Goal: Use online tool/utility: Utilize a website feature to perform a specific function

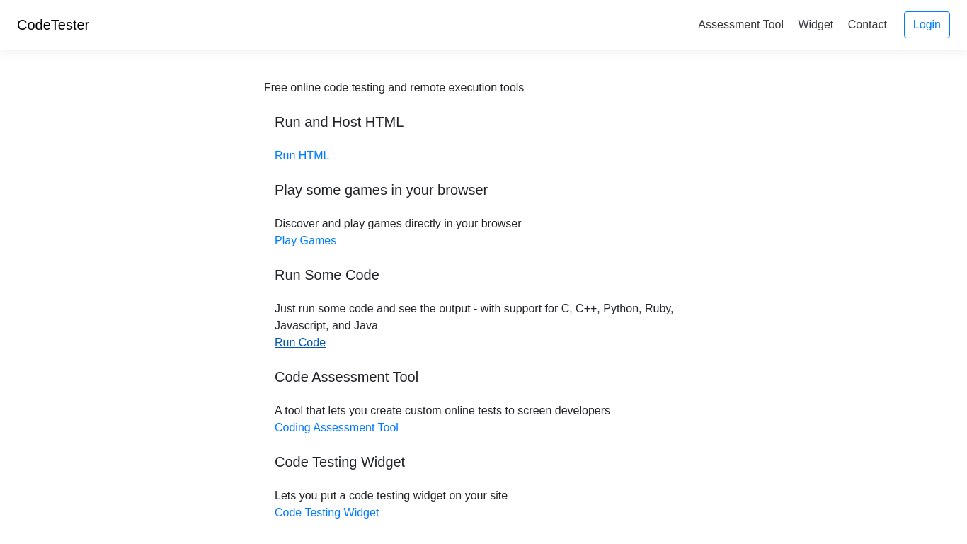
click at [311, 341] on link "Run Code" at bounding box center [300, 342] width 51 height 12
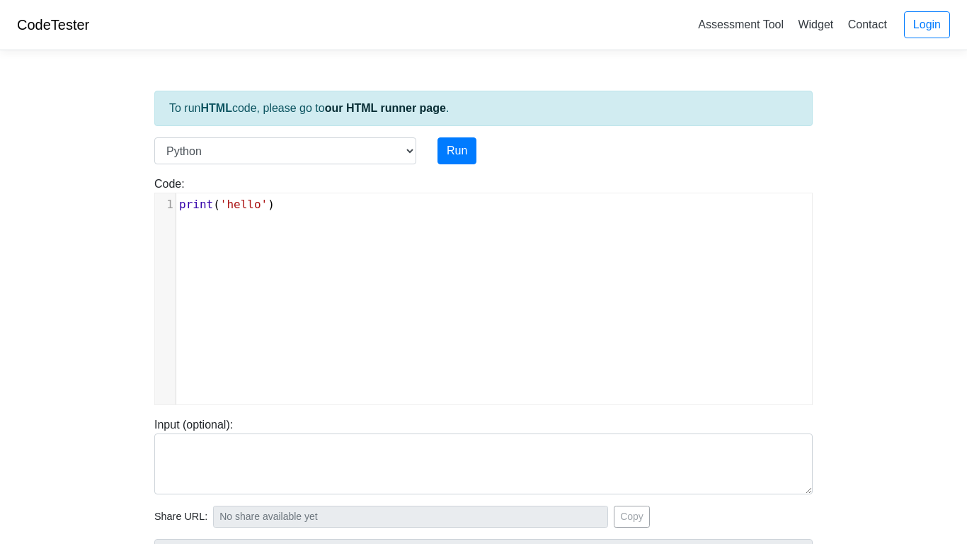
click at [311, 206] on pre "print ( 'hello' )" at bounding box center [494, 204] width 636 height 17
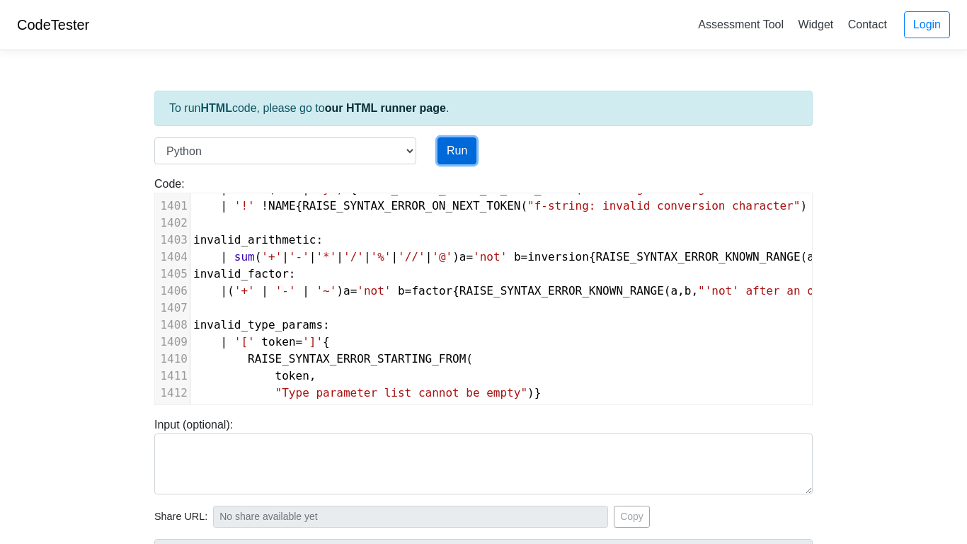
click at [454, 154] on button "Run" at bounding box center [456, 150] width 39 height 27
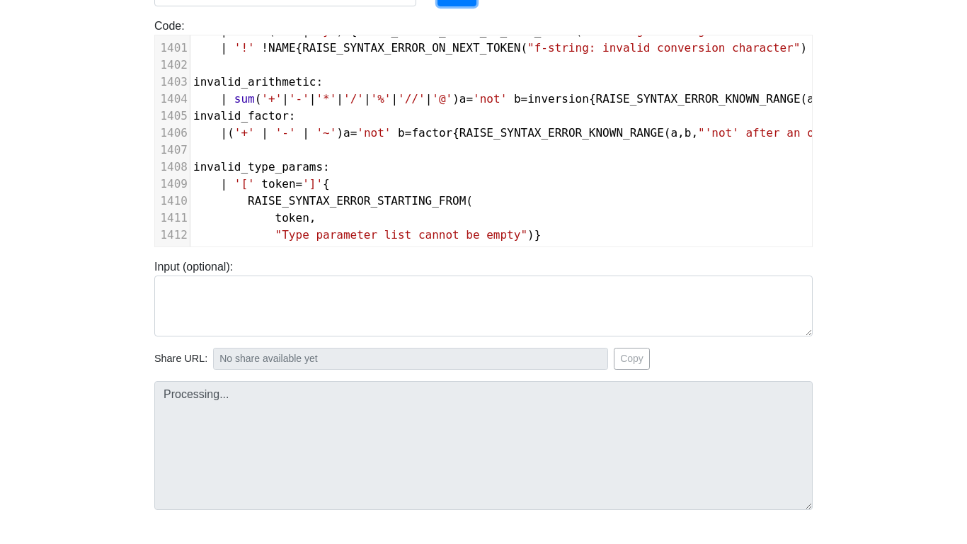
type input "https://codetester.io/runner?s=aPz2een1Xj"
type textarea "Submission status: Runtime Error (NZEC) Stderr: File "script.py", line 60 file[…"
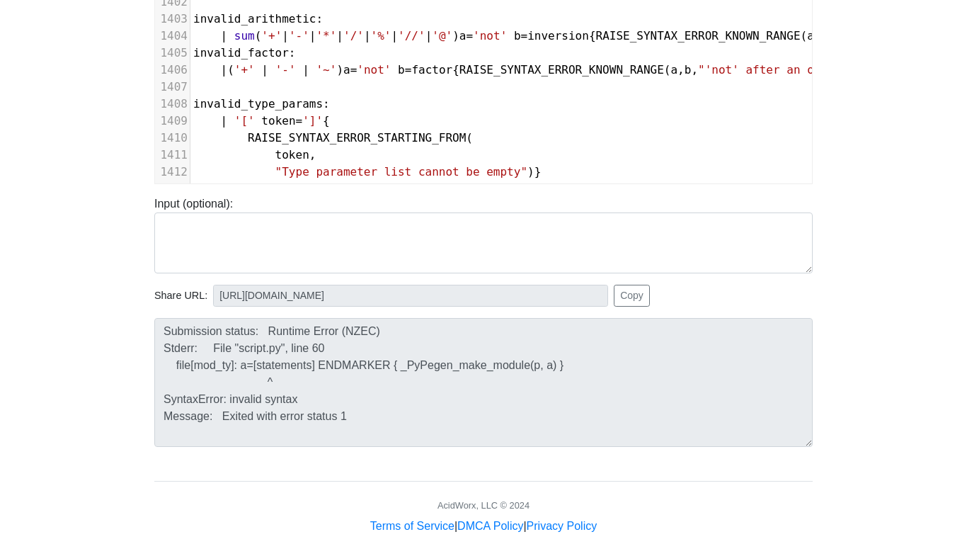
scroll to position [225, 0]
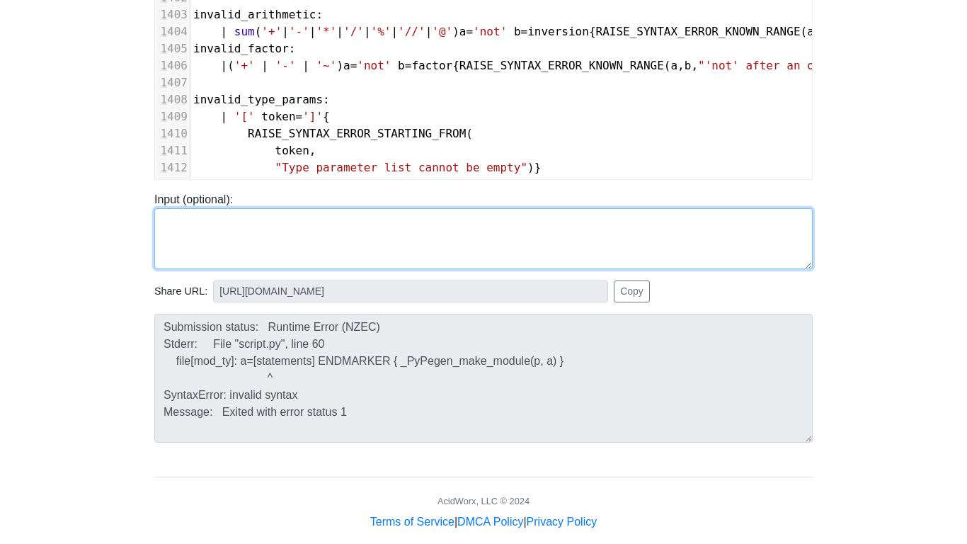
click at [456, 226] on textarea at bounding box center [483, 238] width 658 height 61
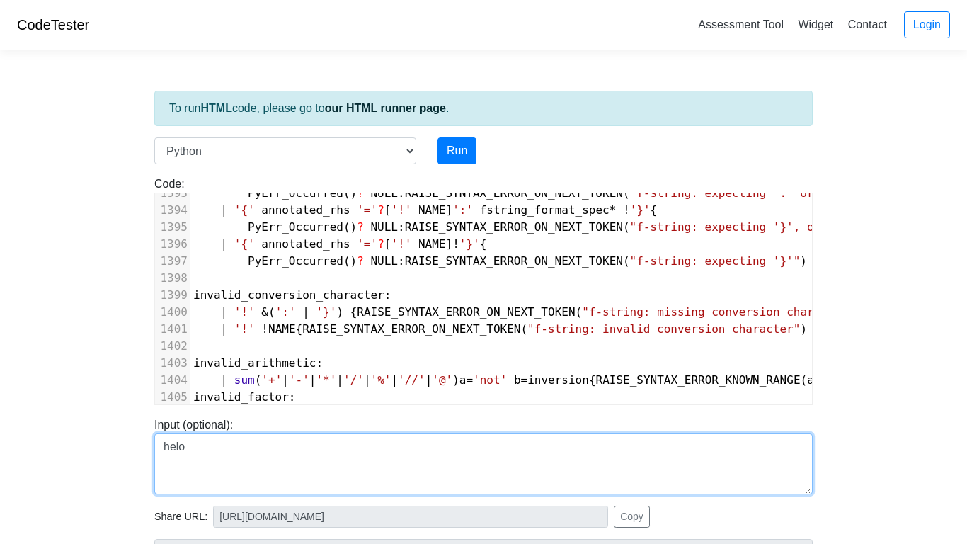
scroll to position [1, 0]
type textarea "helo"
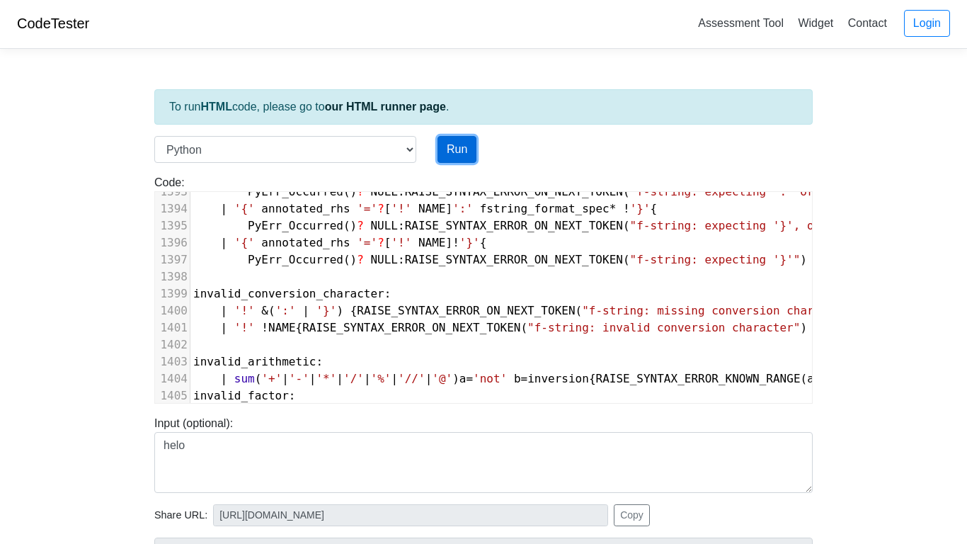
click at [466, 151] on button "Run" at bounding box center [456, 149] width 39 height 27
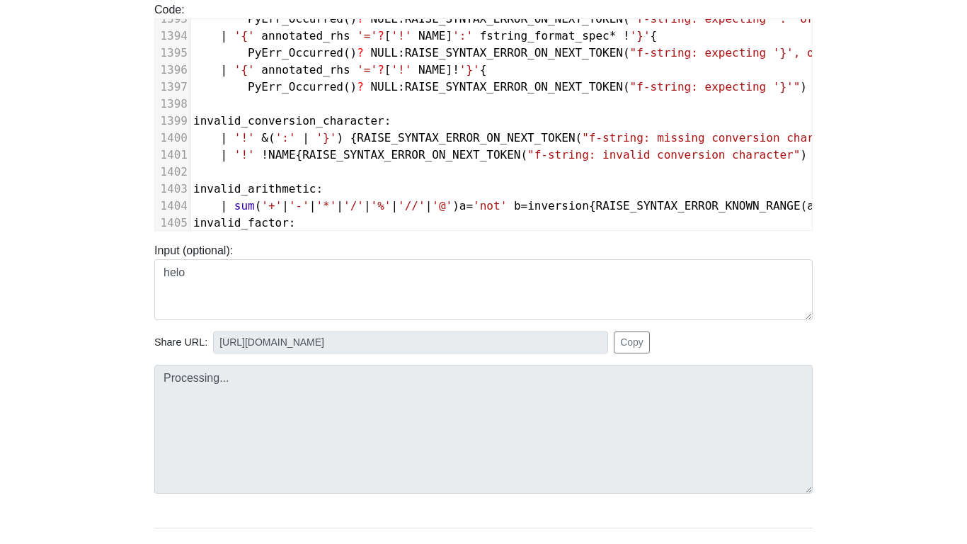
type input "https://codetester.io/runner?s=DZlwAApozM"
type textarea "Submission status: Runtime Error (NZEC) Stderr: File "script.py", line 60 file[…"
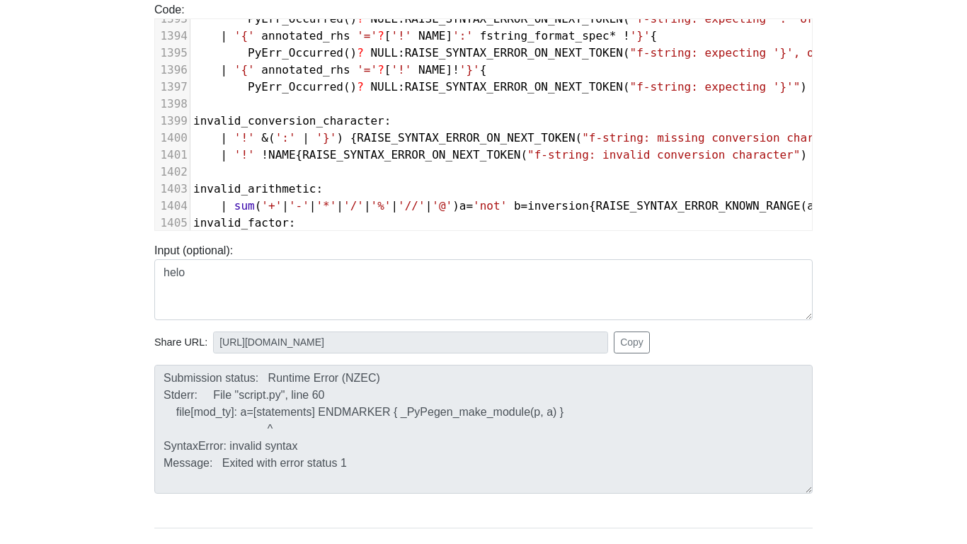
scroll to position [177, 0]
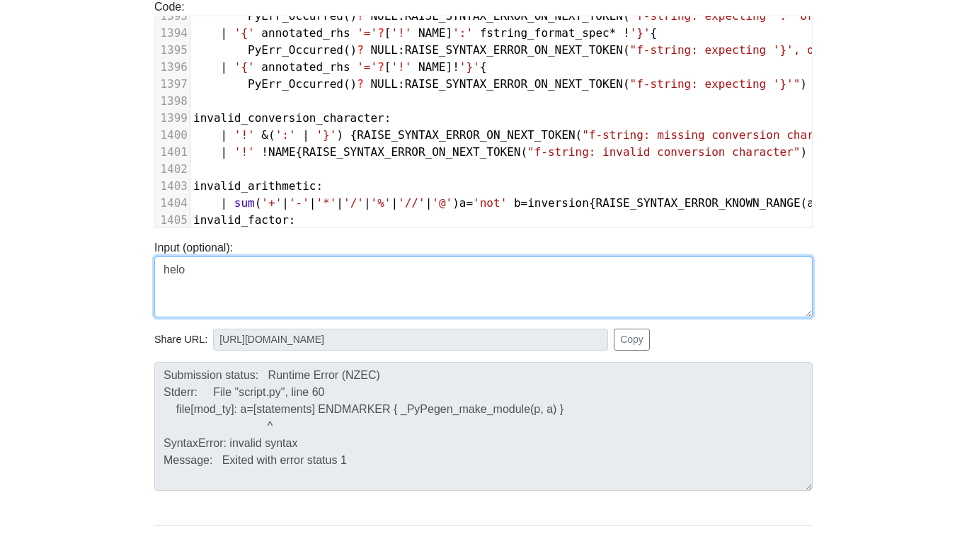
click at [410, 273] on textarea "helo" at bounding box center [483, 286] width 658 height 61
type textarea "h"
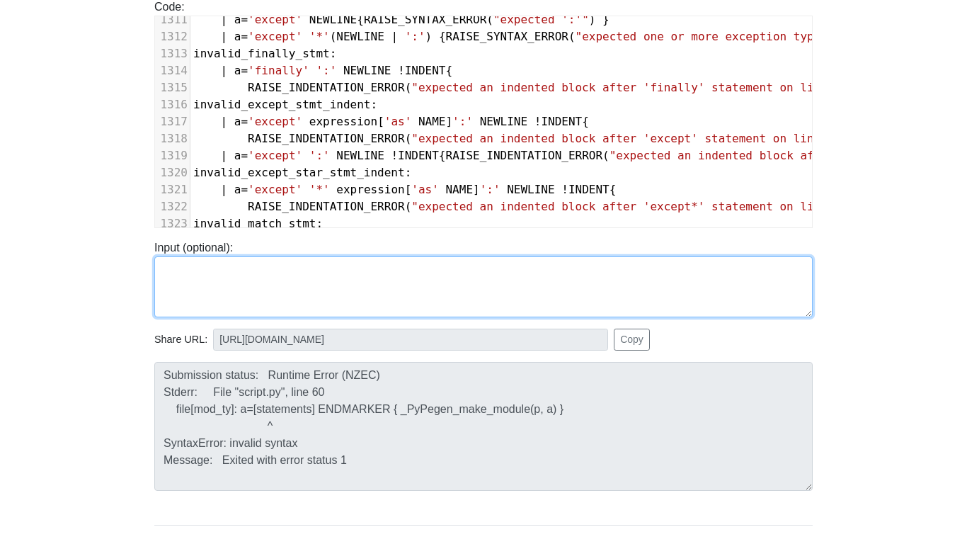
scroll to position [21922, 0]
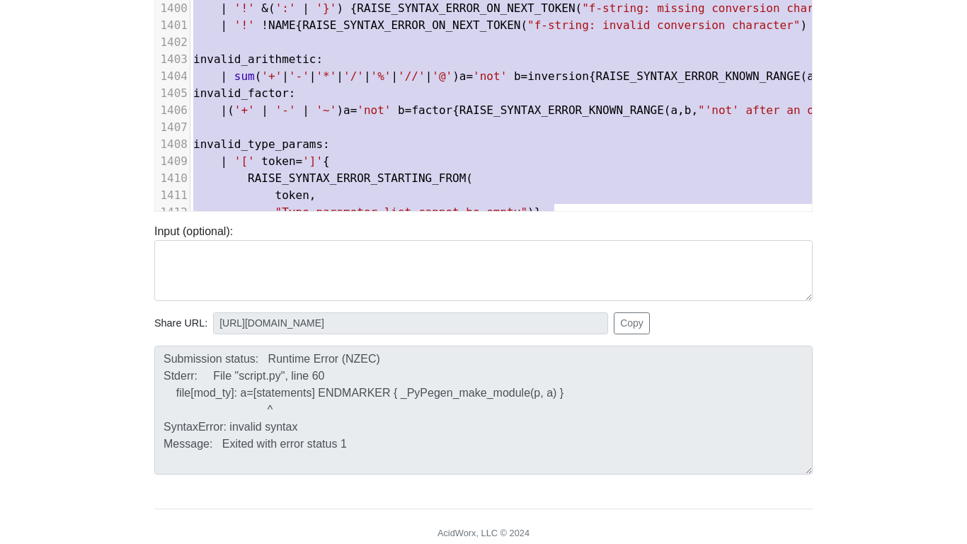
type textarea "| ('+' | '-' | '~') a='not' b=factor { RAISE_SYNTAX_ERROR_KNOWN_RANGE(a, b, "'n…"
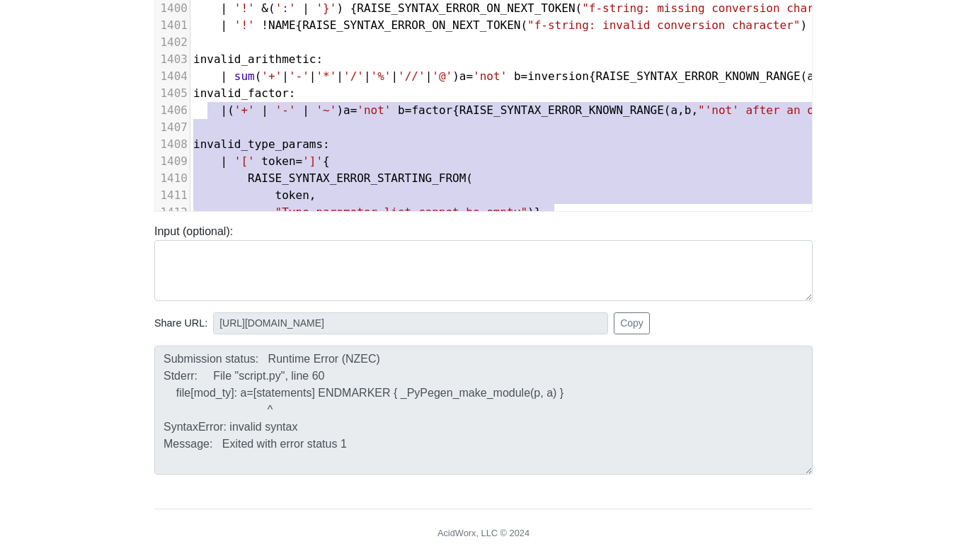
drag, startPoint x: 559, startPoint y: 139, endPoint x: 210, endPoint y: 114, distance: 350.5
click at [210, 114] on div "1390 PyErr_Occurred () ? NULL : RAISE_SYNTAX_ERROR_ON_NEXT_TOKEN ( "f-string: e…" at bounding box center [783, 25] width 1187 height 391
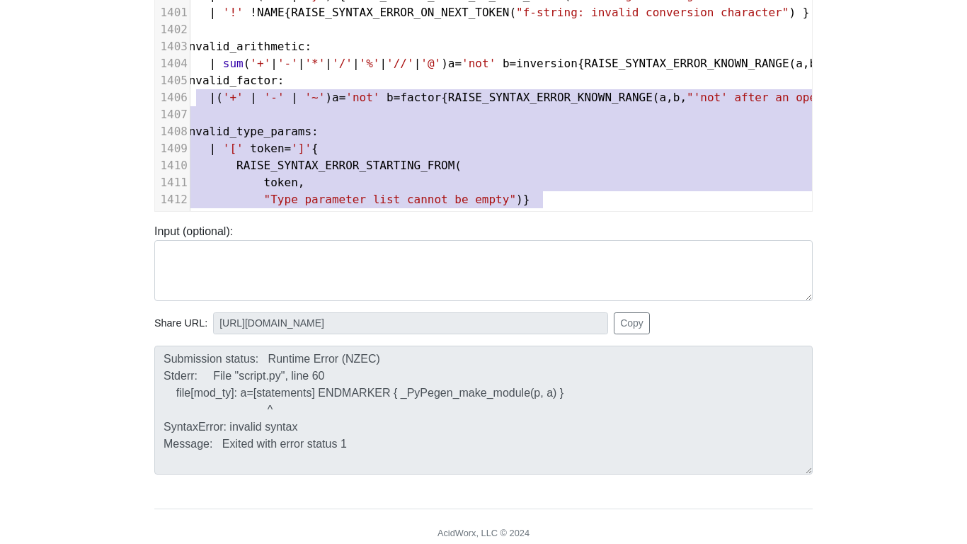
click at [950, 172] on body "CodeTester Assessment Tool Widget Contact Login To run HTML code, please go to …" at bounding box center [483, 184] width 967 height 755
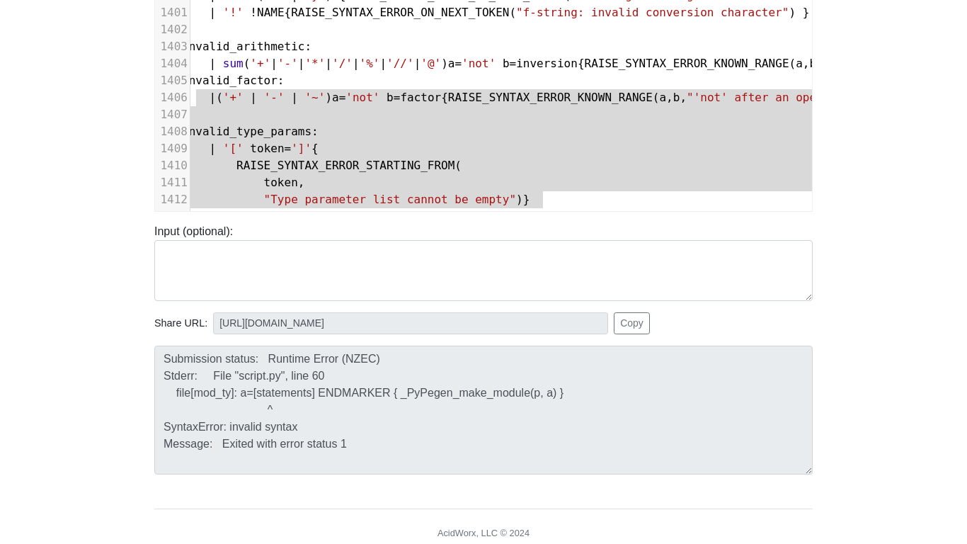
click at [544, 163] on pre "RAISE_SYNTAX_ERROR_STARTING_FROM (" at bounding box center [772, 165] width 1187 height 17
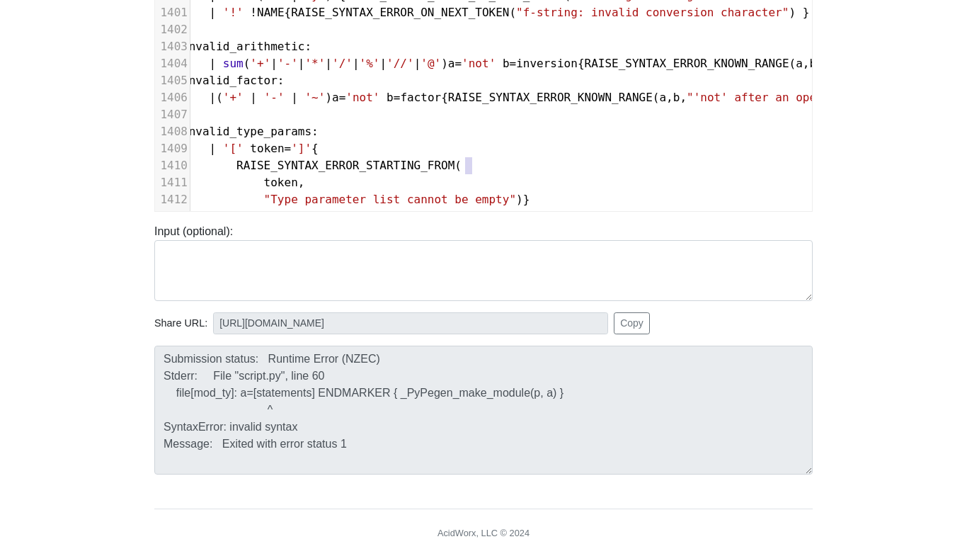
click at [544, 163] on pre "RAISE_SYNTAX_ERROR_STARTING_FROM (" at bounding box center [772, 165] width 1187 height 17
type textarea "RAISE_SYNTAX_ERROR_STARTING_FROM("
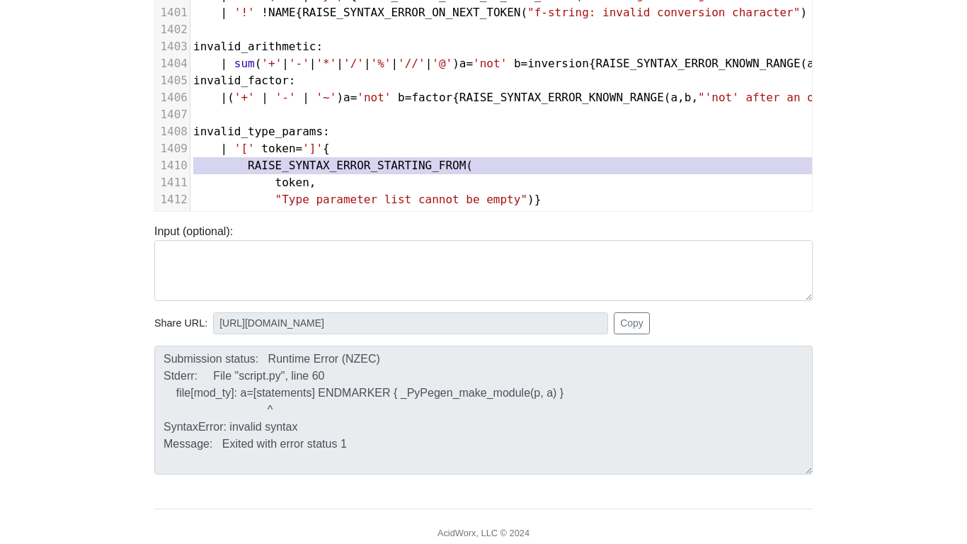
click at [544, 163] on pre "RAISE_SYNTAX_ERROR_STARTING_FROM (" at bounding box center [783, 165] width 1187 height 17
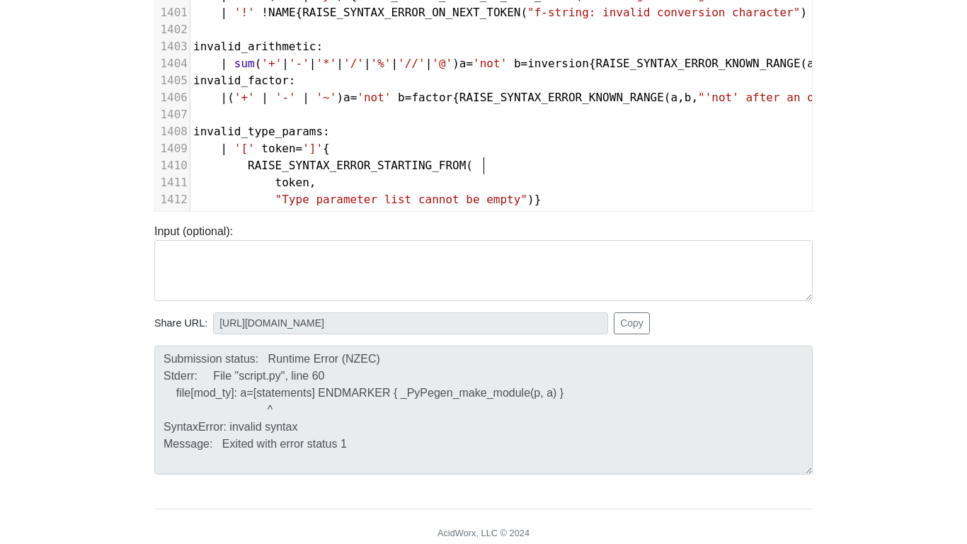
click at [544, 163] on pre "RAISE_SYNTAX_ERROR_STARTING_FROM (" at bounding box center [783, 165] width 1187 height 17
type textarea "RAISE_SYNTAX_ERROR_STARTING_FROM("
click at [544, 163] on pre "RAISE_SYNTAX_ERROR_STARTING_FROM (" at bounding box center [783, 165] width 1187 height 17
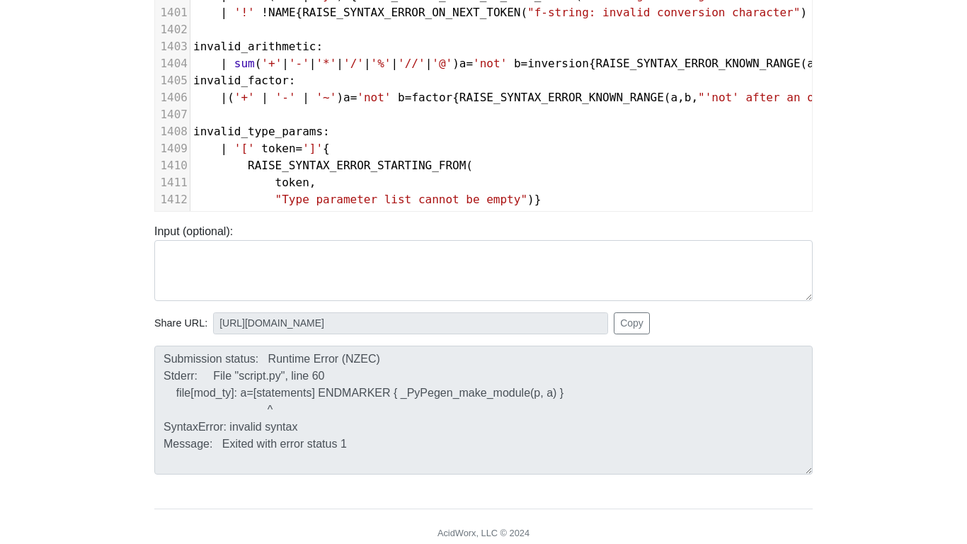
click at [544, 163] on pre "RAISE_SYNTAX_ERROR_STARTING_FROM (" at bounding box center [783, 165] width 1187 height 17
type textarea "RAISE_SYNTAX_ERROR_STARTING_FROM("
click at [544, 163] on pre "RAISE_SYNTAX_ERROR_STARTING_FROM (" at bounding box center [783, 165] width 1187 height 17
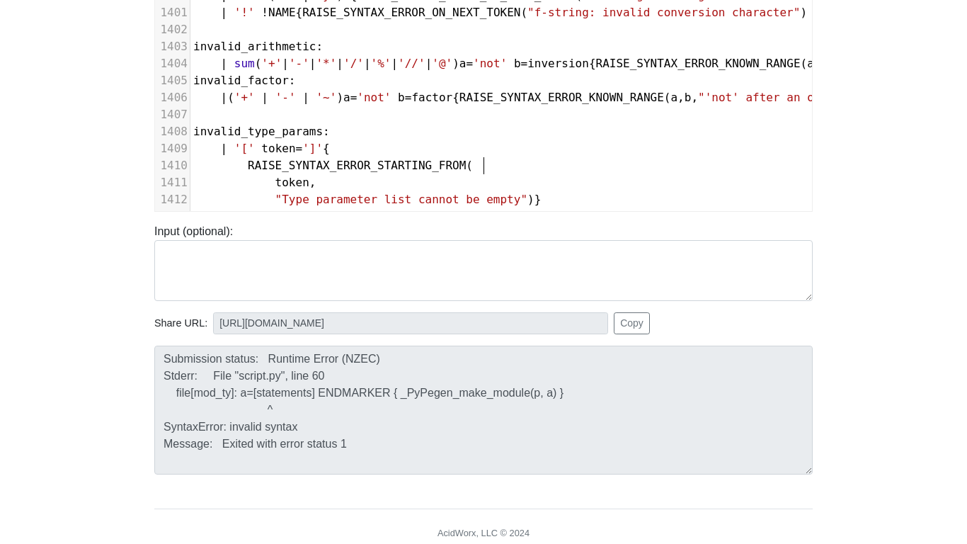
type textarea "("
click at [430, 166] on span "RAISE_SYNTAX_ERROR_STARTING_FROM" at bounding box center [357, 165] width 218 height 13
type textarea "A"
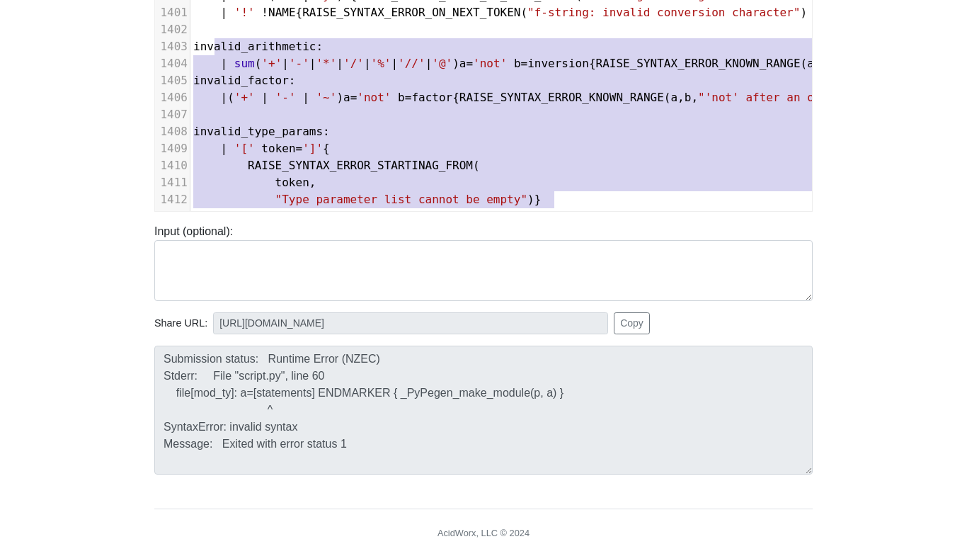
type textarea "invalid_arithmetic: | sum ('+'|'-'|'*'|'/'|'%'|'//'|'@') a='not' b=inversion { …"
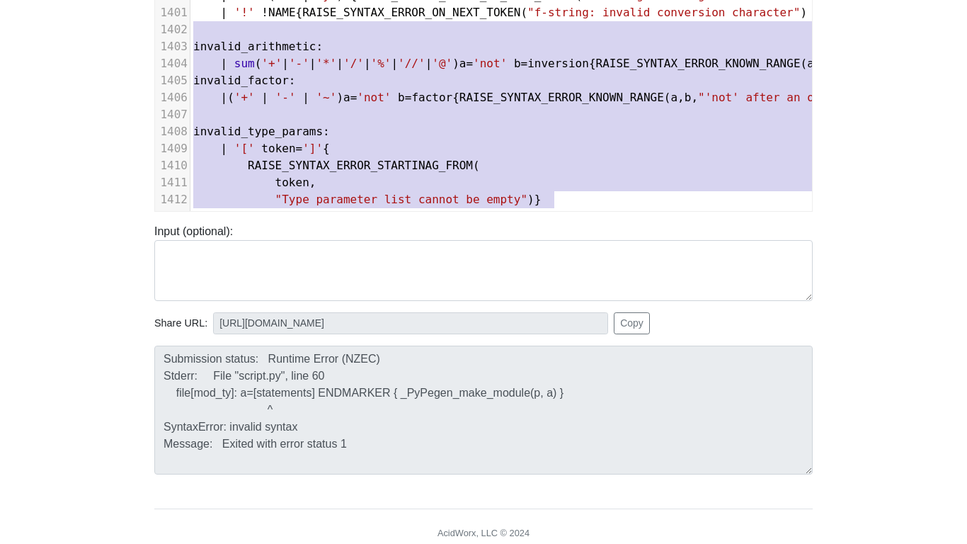
drag, startPoint x: 561, startPoint y: 203, endPoint x: 205, endPoint y: 30, distance: 396.3
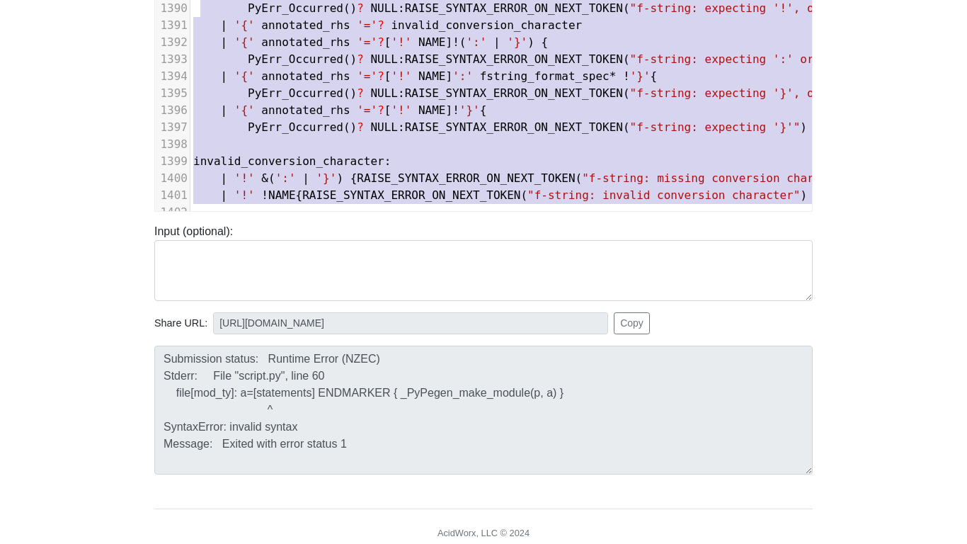
type textarea "PyErr_Occurred() ? NULL : RAISE_SYNTAX_ERROR_ON_NEXT_TOKEN("f-string: expecting…"
drag, startPoint x: 485, startPoint y: 197, endPoint x: 183, endPoint y: 0, distance: 360.6
click at [190, 0] on div "1379 | a = '*' expression '=' b = expression { RAISE_SYNTAX_ERROR_KNOWN_RANGE (…" at bounding box center [783, 17] width 1187 height 408
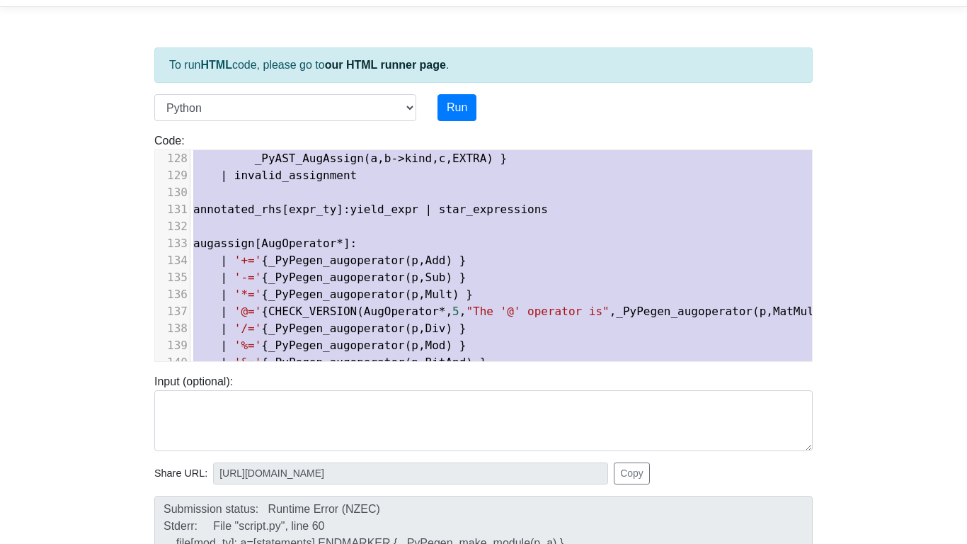
drag, startPoint x: 548, startPoint y: 340, endPoint x: 190, endPoint y: 86, distance: 438.6
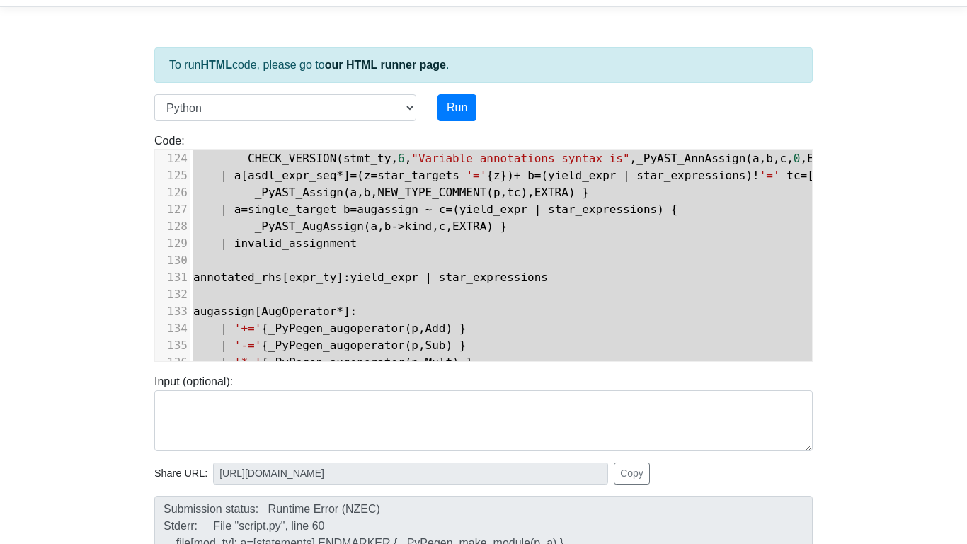
click at [190, 86] on div "To run HTML code, please go to our HTML runner page . Language C C++ Go Java Ja…" at bounding box center [483, 365] width 679 height 694
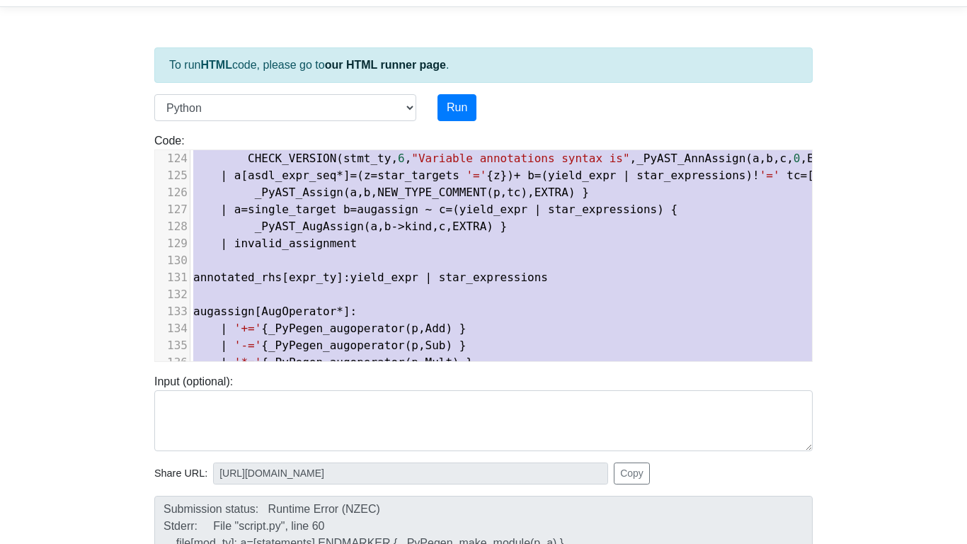
type textarea "CHECK_VERSION(stmt_ty, 6, "Variable annotations syntax is", _PyAST_AnnAssign(a,…"
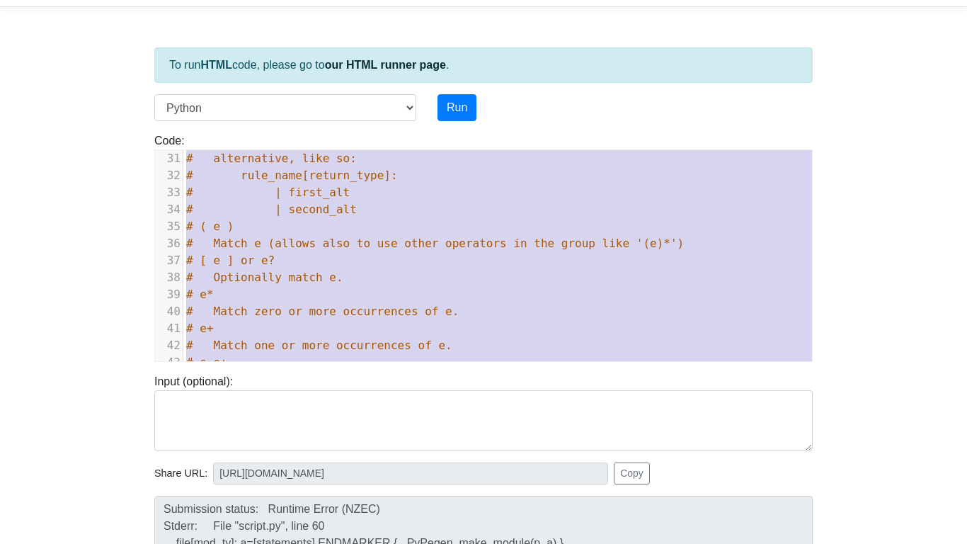
type textarea "# General grammatical elements and rules: # # * Strings with double quotes (") …"
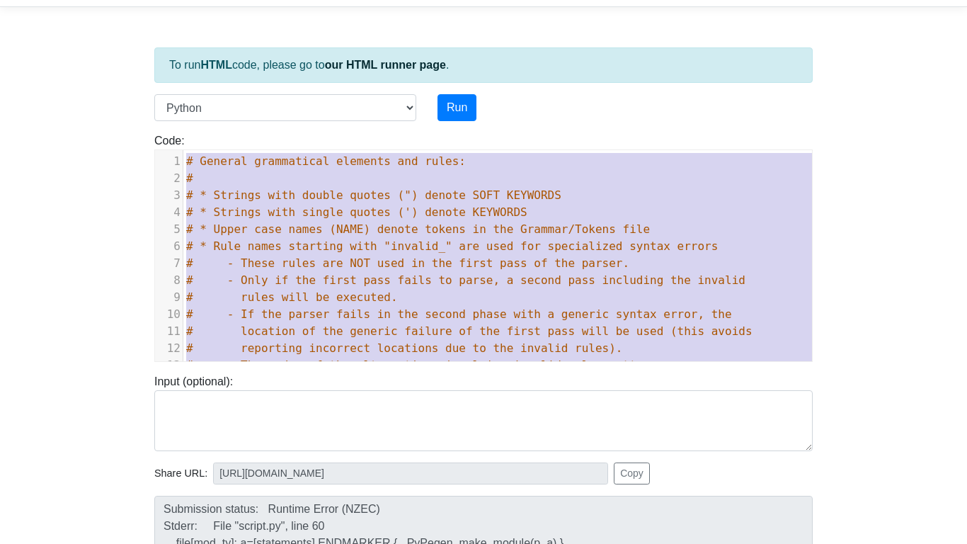
drag, startPoint x: 454, startPoint y: 328, endPoint x: 167, endPoint y: 49, distance: 400.4
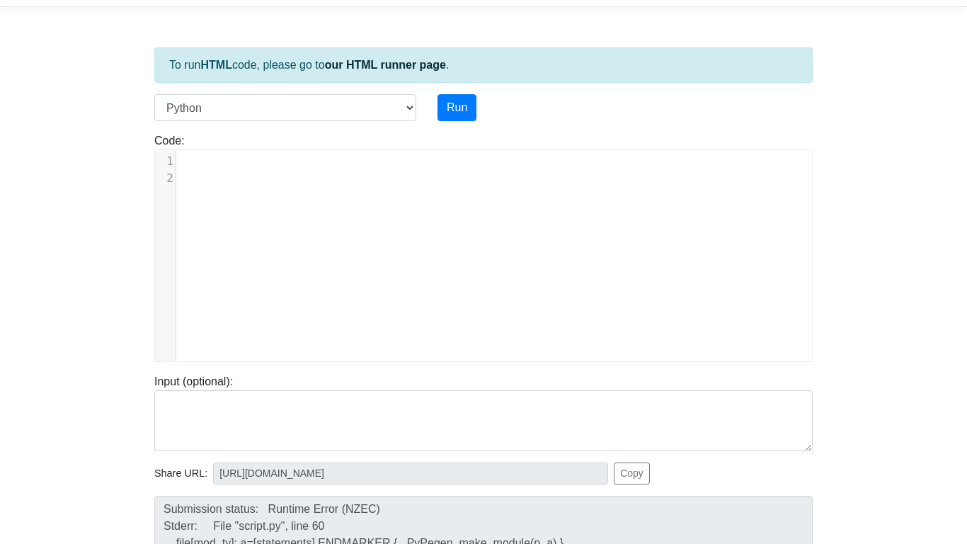
click at [297, 197] on div "x 125 2 ​ 1 ​ 2 ​" at bounding box center [494, 266] width 678 height 232
click at [612, 253] on div "x 125 2 ​ 1 ​" at bounding box center [494, 266] width 678 height 232
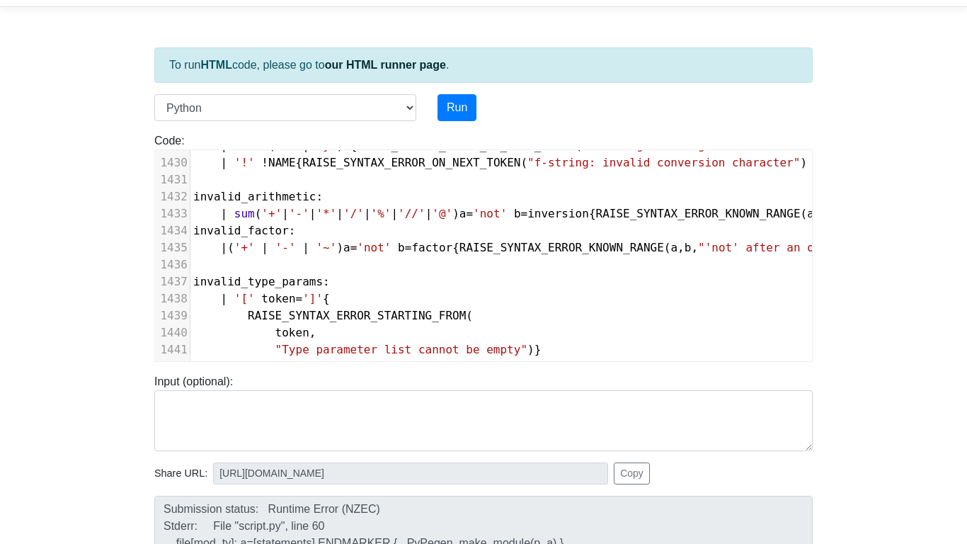
click at [905, 228] on body "CodeTester Assessment Tool Widget Contact Login To run HTML code, please go to …" at bounding box center [483, 334] width 967 height 755
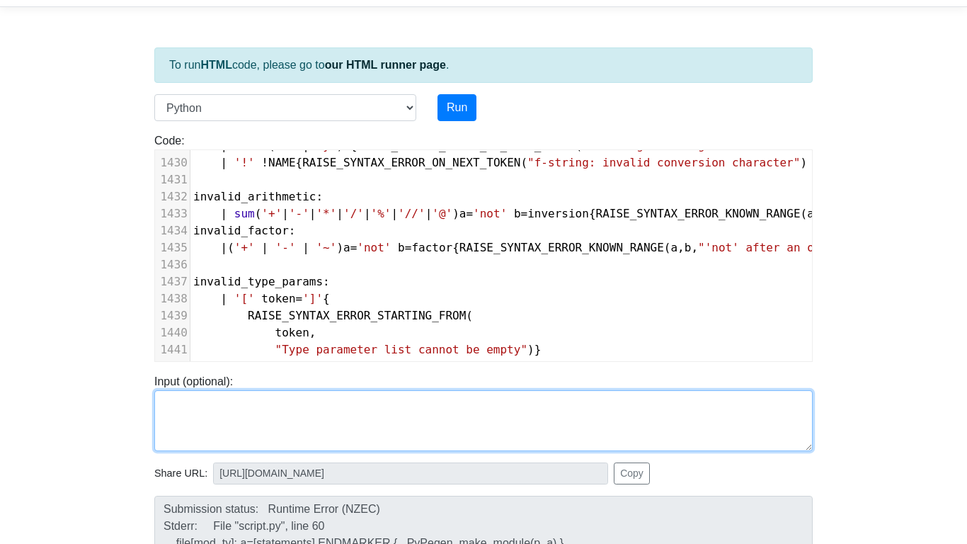
click at [393, 396] on textarea at bounding box center [483, 420] width 658 height 61
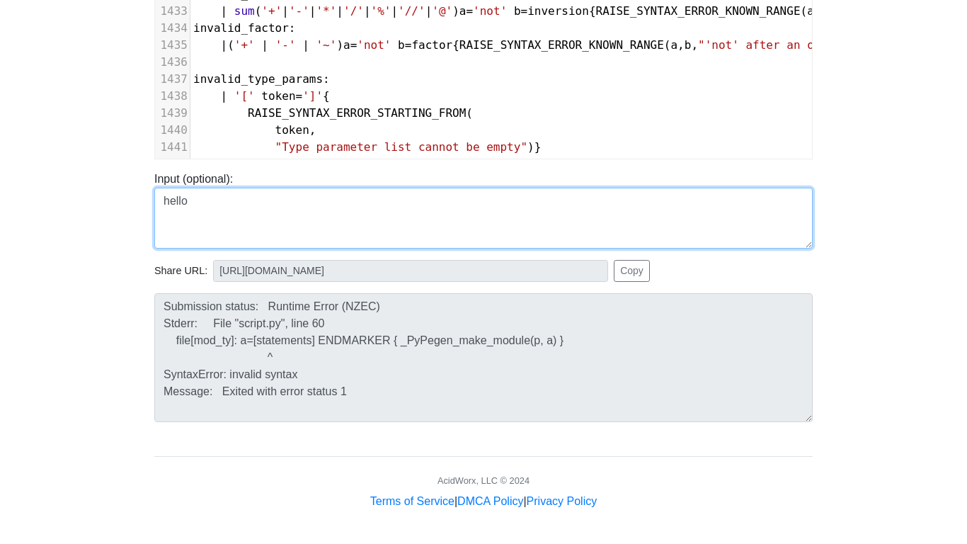
scroll to position [0, 0]
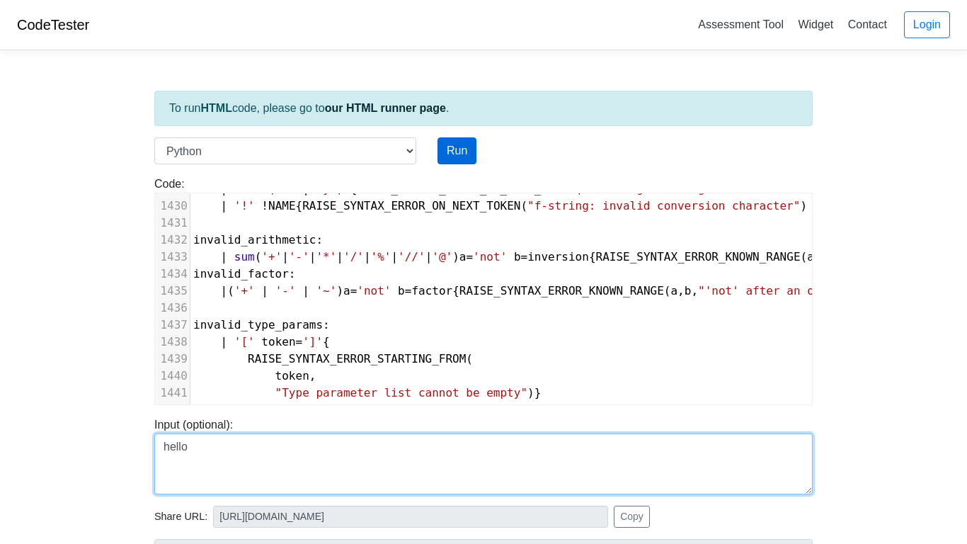
type textarea "hello"
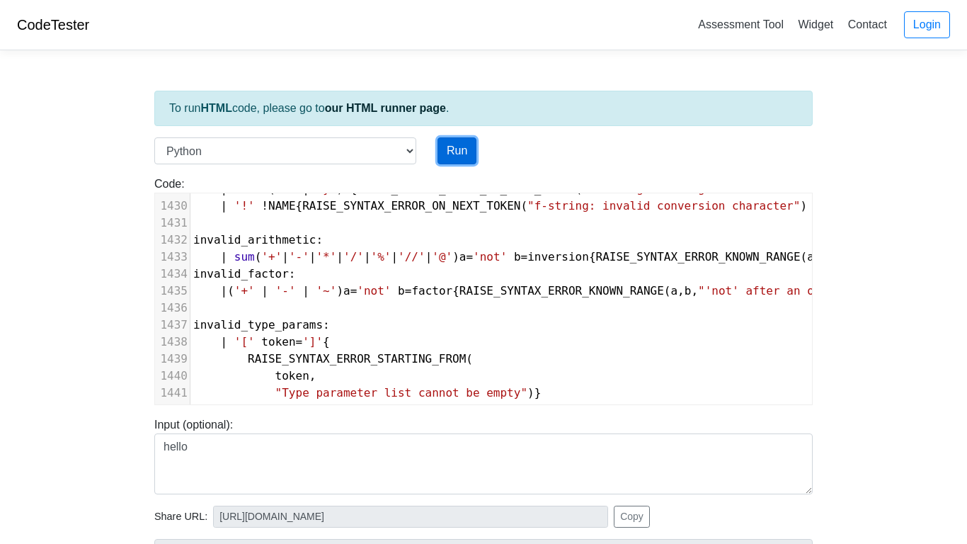
click at [462, 141] on button "Run" at bounding box center [456, 150] width 39 height 27
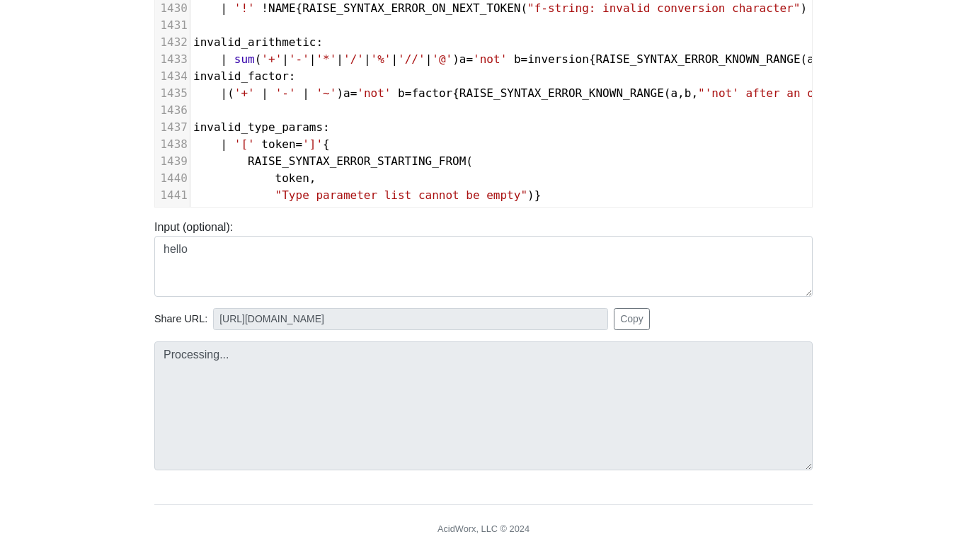
scroll to position [246, 0]
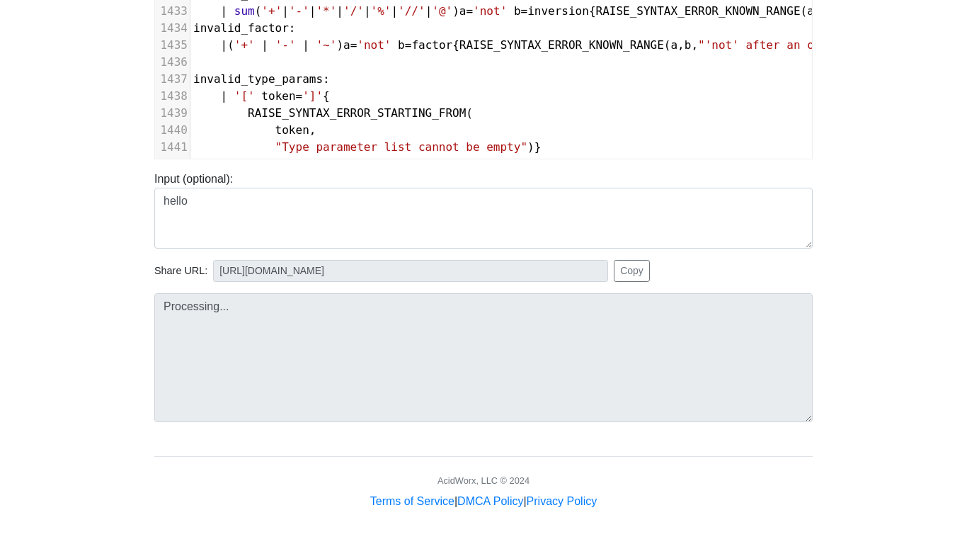
type input "https://codetester.io/runner?s=4QXOOOo7X0"
type textarea "Submission status: Runtime Error (NZEC) Stderr: File "script.py", line 26 @trai…"
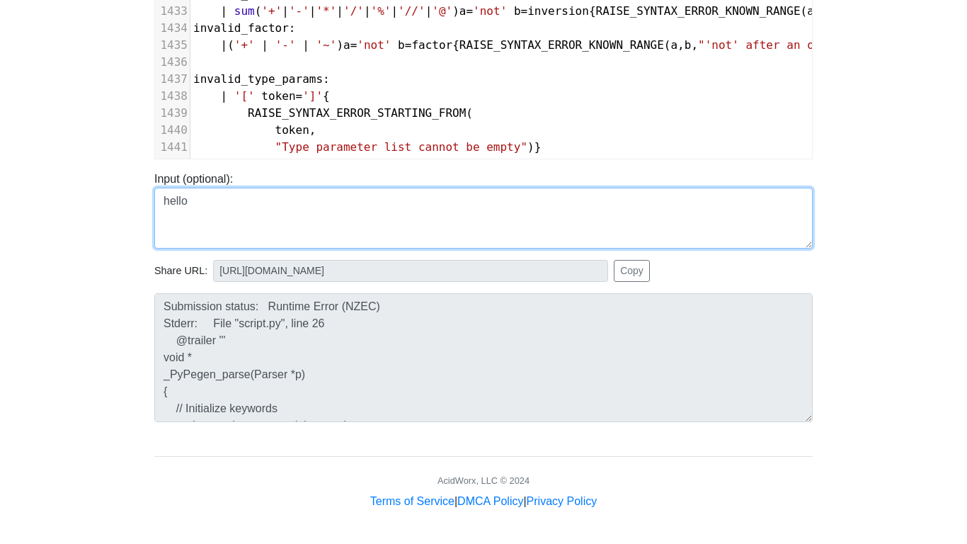
click at [272, 223] on textarea "hello" at bounding box center [483, 218] width 658 height 61
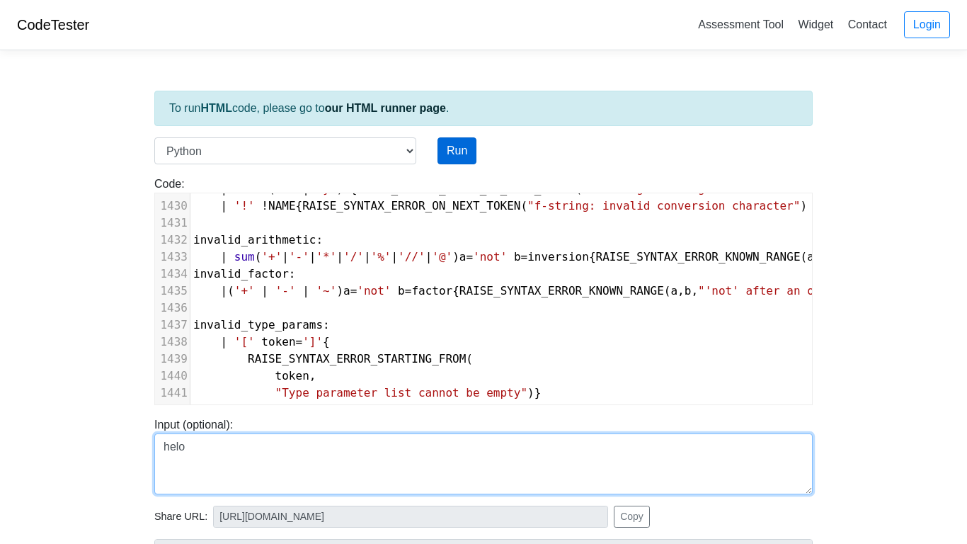
type textarea "helo"
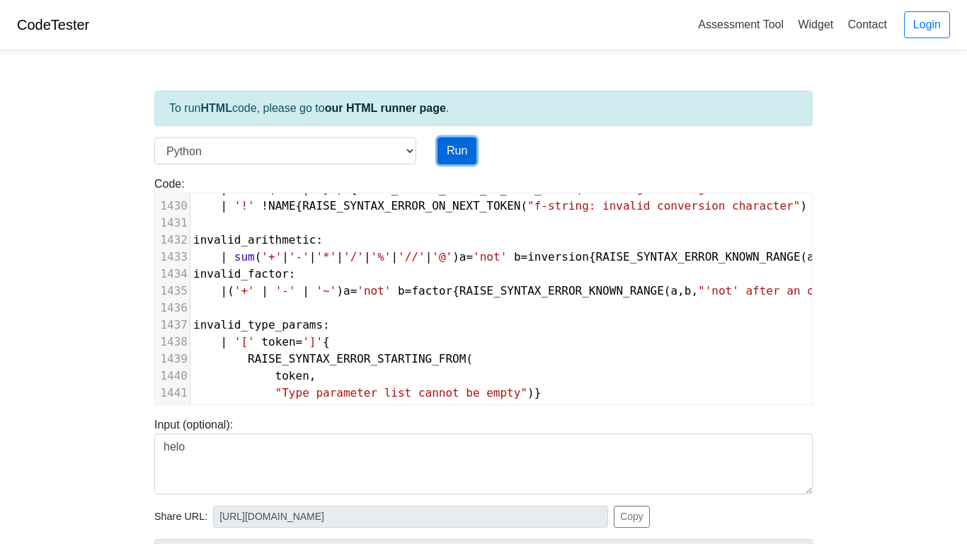
click at [454, 144] on button "Run" at bounding box center [456, 150] width 39 height 27
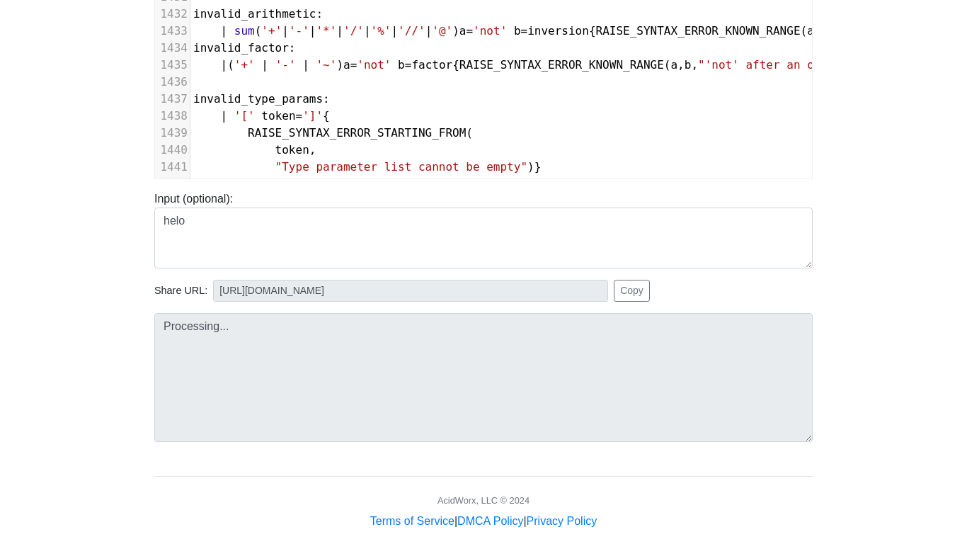
scroll to position [246, 0]
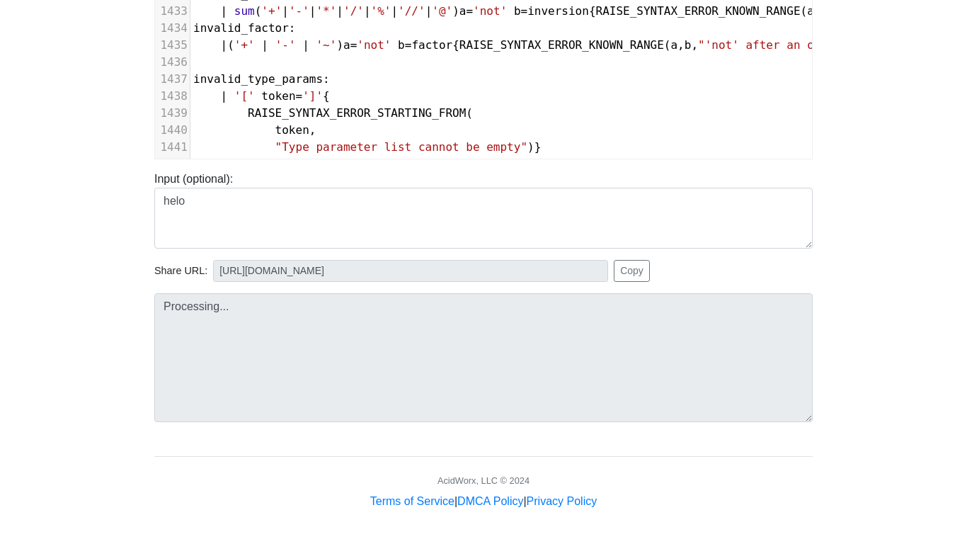
type input "https://codetester.io/runner?s=j2XjVVGeXy"
type textarea "Submission status: Runtime Error (NZEC) Stderr: File "script.py", line 26 @trai…"
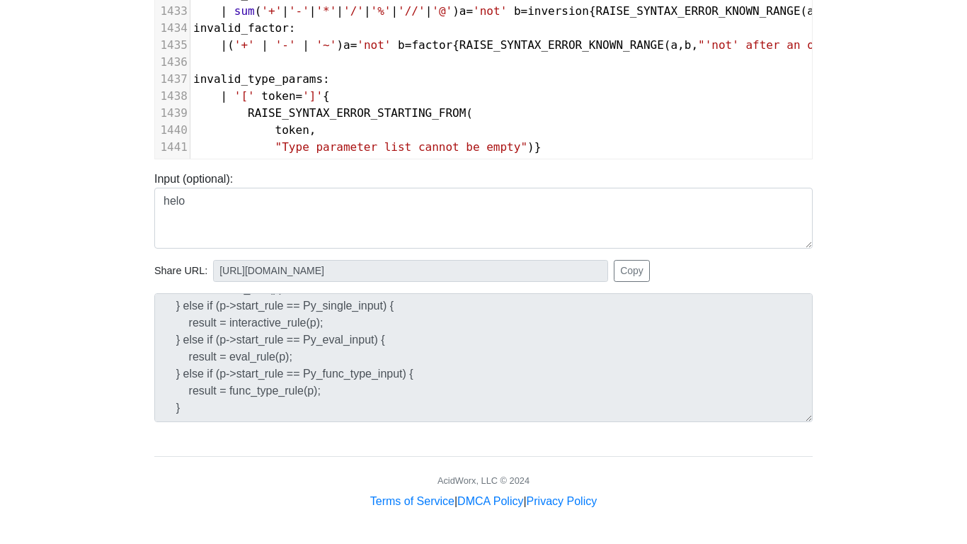
scroll to position [0, 0]
